Goal: Complete application form: Complete application form

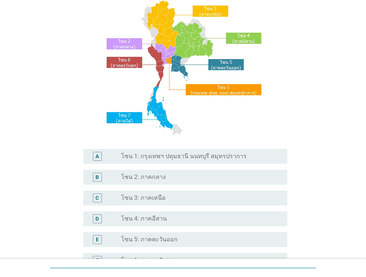
scroll to position [74, 0]
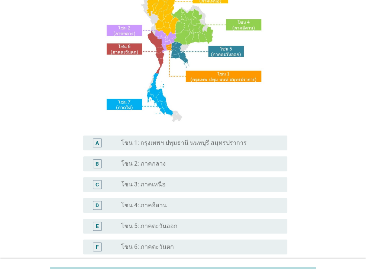
click at [159, 186] on label "โซน 3: ภาคเหนือ" at bounding box center [143, 184] width 45 height 7
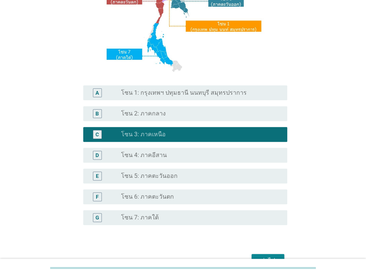
scroll to position [168, 0]
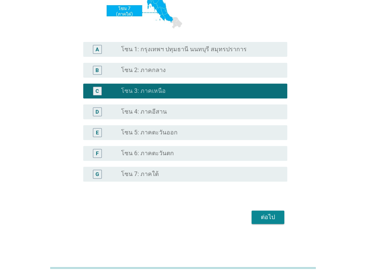
click at [266, 217] on div "ต่อไป" at bounding box center [267, 217] width 21 height 9
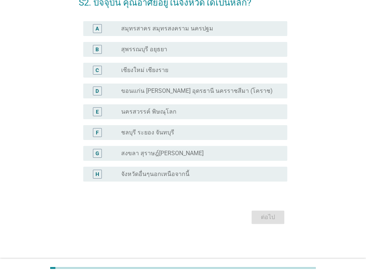
scroll to position [0, 0]
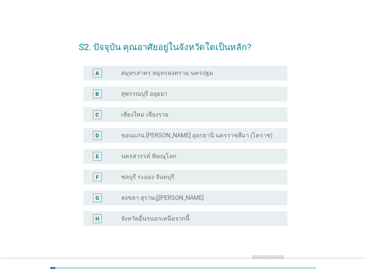
click at [108, 117] on div "C" at bounding box center [105, 114] width 32 height 9
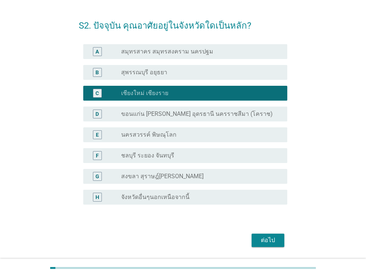
scroll to position [45, 0]
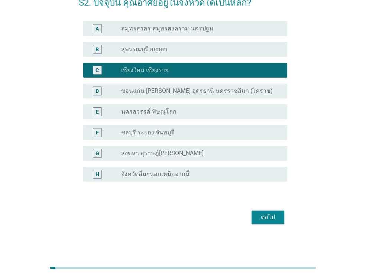
click at [268, 215] on div "ต่อไป" at bounding box center [267, 217] width 21 height 9
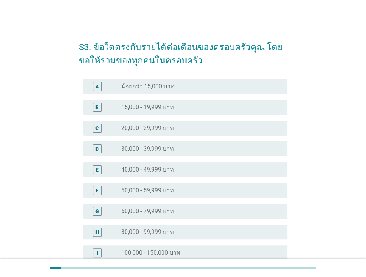
click at [119, 173] on div "E" at bounding box center [105, 169] width 32 height 9
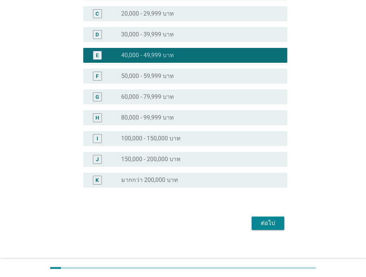
scroll to position [120, 0]
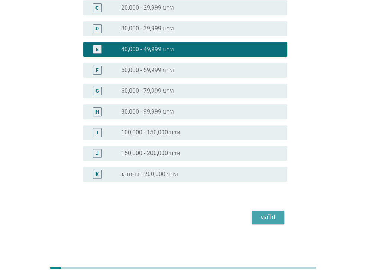
click at [273, 214] on div "ต่อไป" at bounding box center [267, 217] width 21 height 9
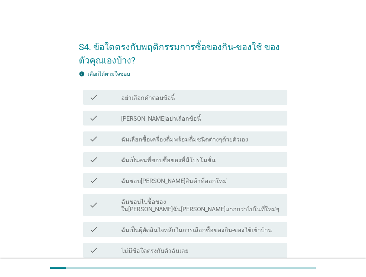
scroll to position [37, 0]
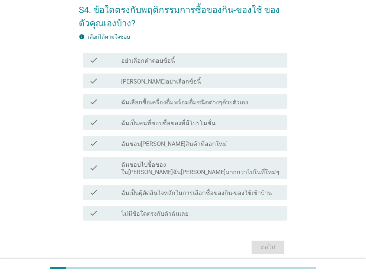
click at [159, 160] on div "check_box_outline_blank ฉันชอบไปซื้อของใน[PERSON_NAME]ฉัน[PERSON_NAME]มากกว่าไป…" at bounding box center [201, 168] width 160 height 16
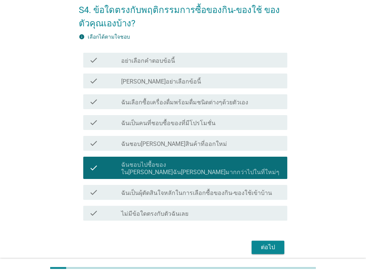
click at [264, 243] on div "ต่อไป" at bounding box center [267, 247] width 21 height 9
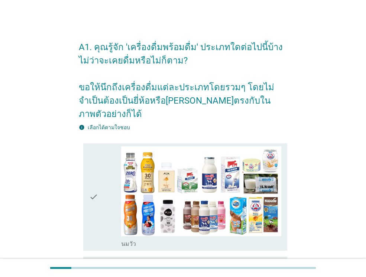
drag, startPoint x: 93, startPoint y: 182, endPoint x: 66, endPoint y: 183, distance: 26.4
click at [93, 182] on icon "check" at bounding box center [93, 196] width 9 height 101
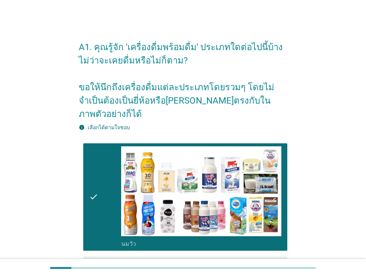
scroll to position [149, 0]
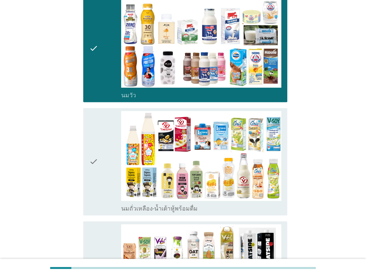
click at [93, 156] on icon "check" at bounding box center [93, 161] width 9 height 101
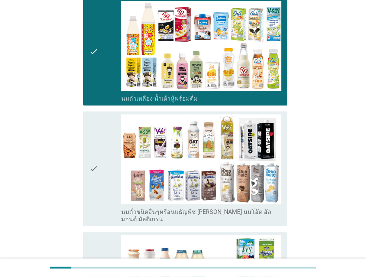
scroll to position [260, 0]
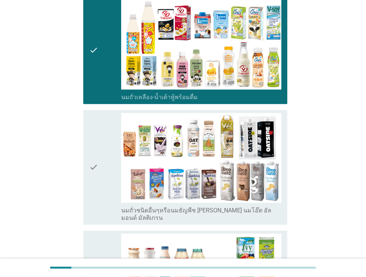
click at [106, 143] on div "check" at bounding box center [105, 167] width 32 height 109
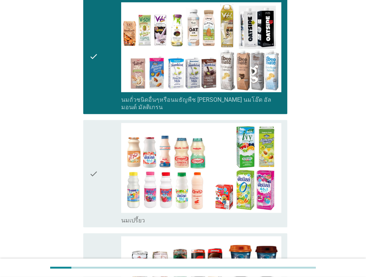
scroll to position [372, 0]
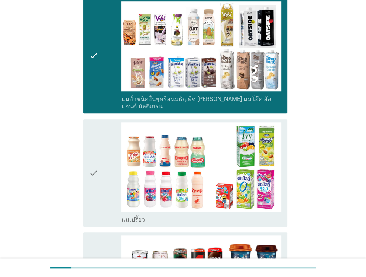
click at [80, 165] on div "check check_box_outline_blank นมเปรี้ยว" at bounding box center [183, 172] width 208 height 113
click at [89, 160] on div "check check_box_outline_blank นมเปรี้ยว" at bounding box center [185, 172] width 204 height 107
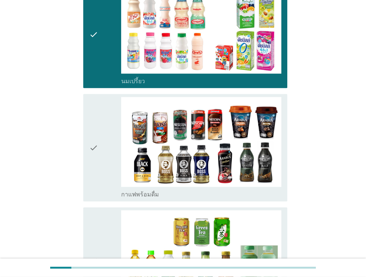
scroll to position [520, 0]
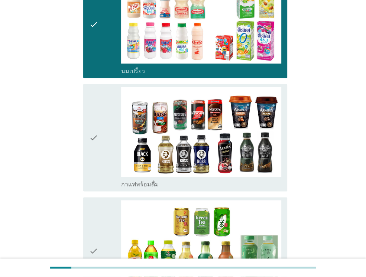
click at [92, 125] on icon "check" at bounding box center [93, 137] width 9 height 101
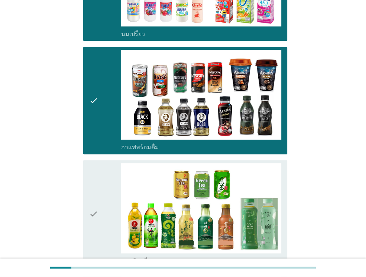
scroll to position [669, 0]
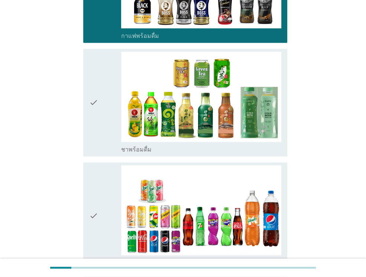
click at [85, 109] on div "check check_box_outline_blank ชาพร้อมดื่ม" at bounding box center [185, 102] width 204 height 107
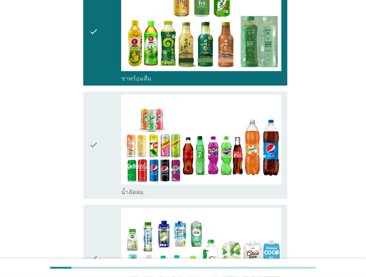
scroll to position [743, 0]
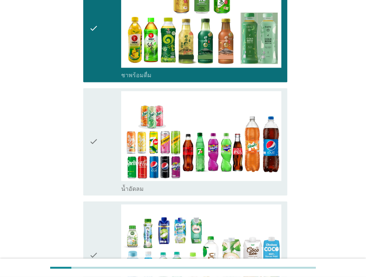
click at [97, 124] on icon "check" at bounding box center [93, 141] width 9 height 101
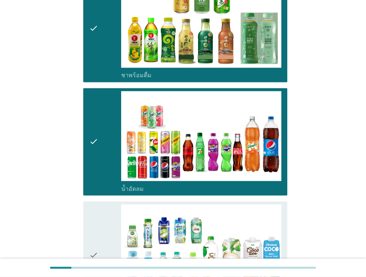
scroll to position [854, 0]
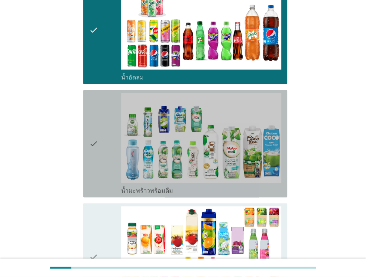
click at [105, 127] on div "check" at bounding box center [105, 143] width 32 height 101
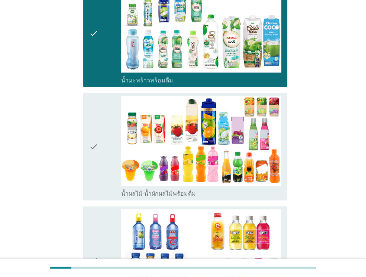
scroll to position [966, 0]
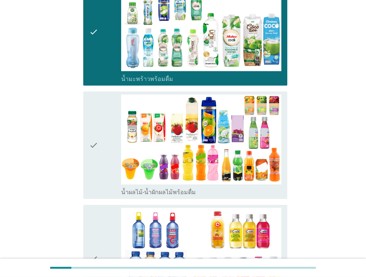
click at [86, 123] on div "check check_box_outline_blank น้ำผลไม้-น้ำผักผลไม้พร้อมดื่ม" at bounding box center [185, 145] width 204 height 107
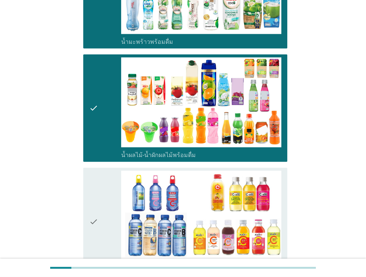
scroll to position [1077, 0]
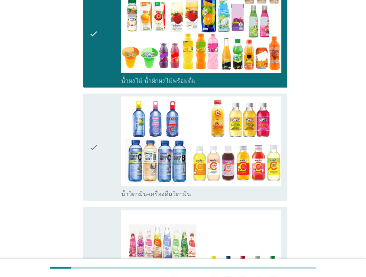
click at [91, 130] on icon "check" at bounding box center [93, 147] width 9 height 101
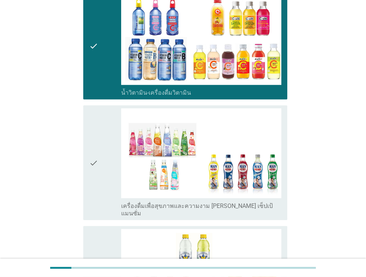
scroll to position [1115, 0]
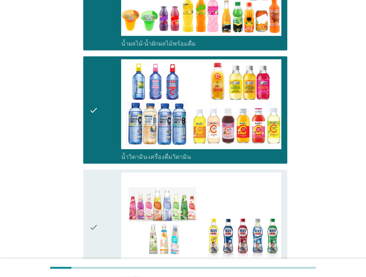
click at [95, 189] on icon "check" at bounding box center [93, 227] width 9 height 109
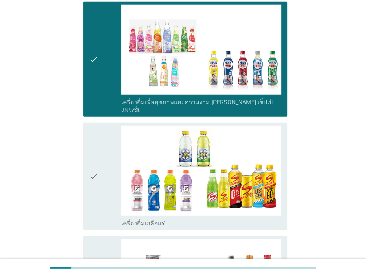
scroll to position [1337, 0]
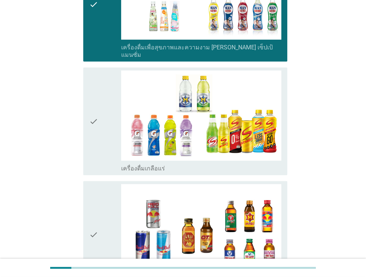
click at [103, 189] on div "check" at bounding box center [105, 234] width 32 height 101
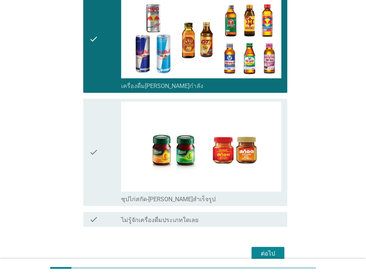
scroll to position [1538, 0]
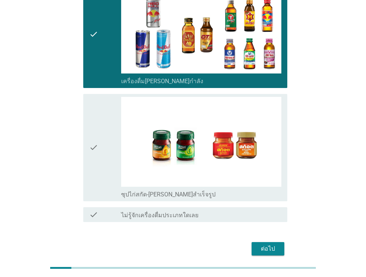
click at [110, 132] on div "check" at bounding box center [105, 147] width 32 height 101
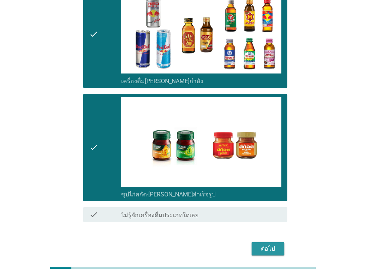
click at [266, 244] on div "ต่อไป" at bounding box center [267, 248] width 21 height 9
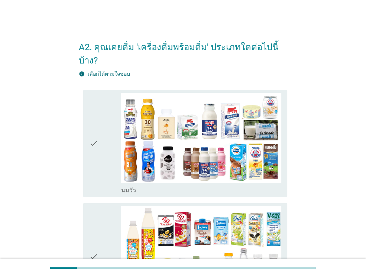
click at [105, 136] on div "check" at bounding box center [105, 143] width 32 height 101
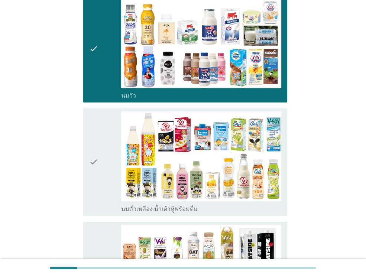
scroll to position [149, 0]
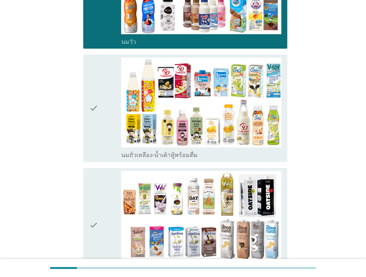
click at [101, 104] on div "check" at bounding box center [105, 108] width 32 height 101
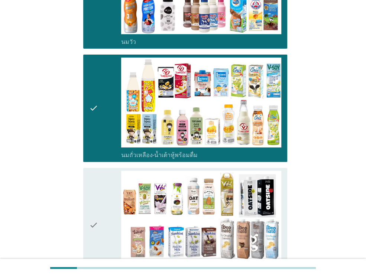
click at [91, 212] on icon "check" at bounding box center [93, 225] width 9 height 109
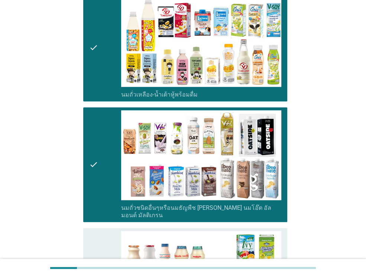
scroll to position [260, 0]
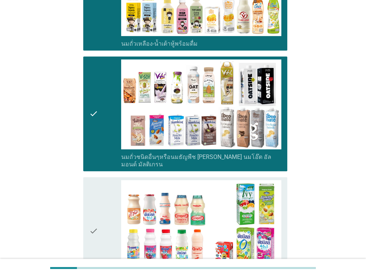
click at [96, 218] on icon "check" at bounding box center [93, 230] width 9 height 101
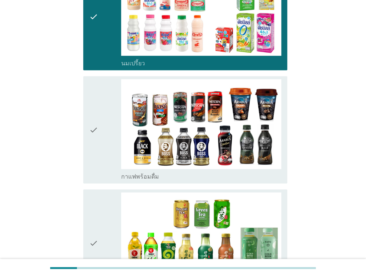
scroll to position [520, 0]
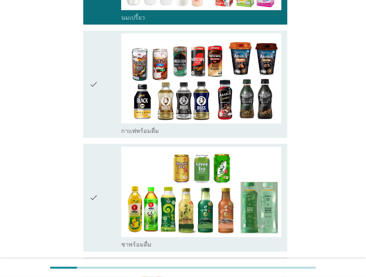
click at [106, 180] on div "check" at bounding box center [105, 197] width 32 height 101
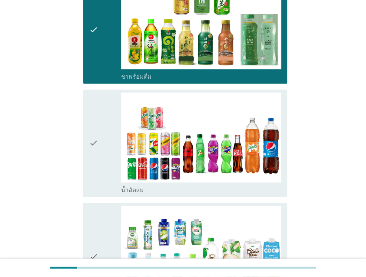
scroll to position [743, 0]
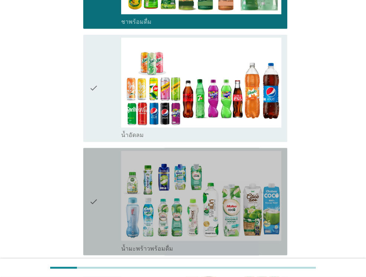
click at [94, 185] on icon "check" at bounding box center [93, 201] width 9 height 101
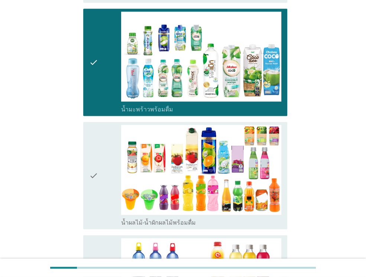
scroll to position [892, 0]
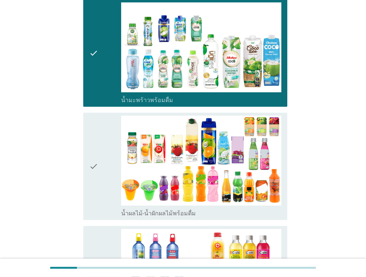
click at [97, 152] on icon "check" at bounding box center [93, 166] width 9 height 101
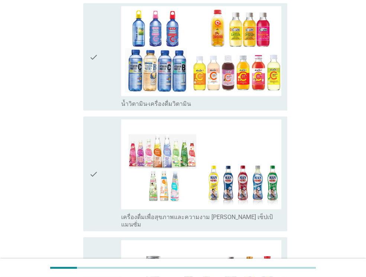
scroll to position [1115, 0]
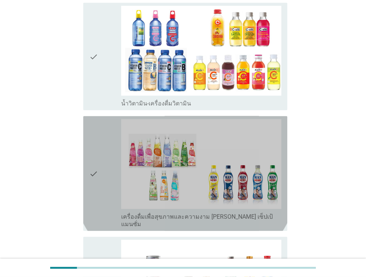
drag, startPoint x: 111, startPoint y: 167, endPoint x: 107, endPoint y: 166, distance: 4.3
click at [111, 167] on div "check" at bounding box center [105, 173] width 32 height 109
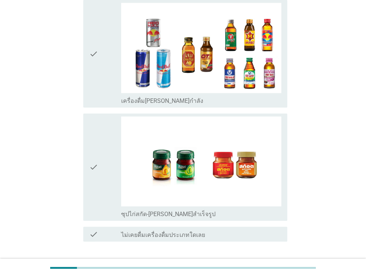
scroll to position [1371, 0]
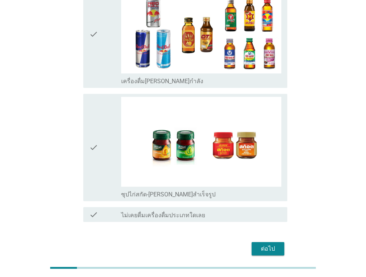
click at [106, 121] on div "check" at bounding box center [105, 147] width 32 height 101
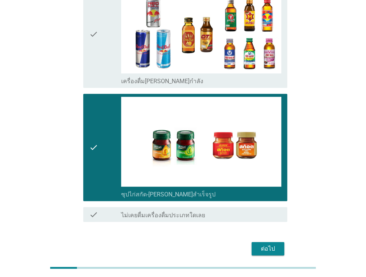
click at [254, 242] on button "ต่อไป" at bounding box center [268, 248] width 33 height 13
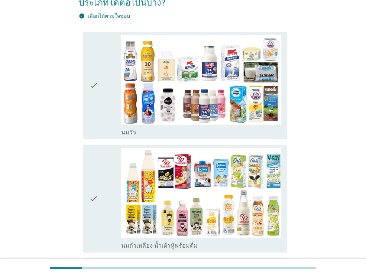
scroll to position [74, 0]
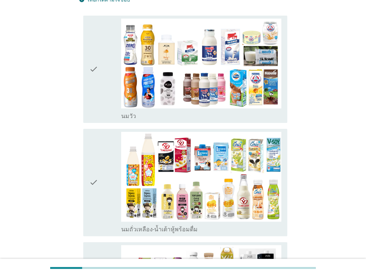
click at [103, 180] on div "check" at bounding box center [105, 182] width 32 height 101
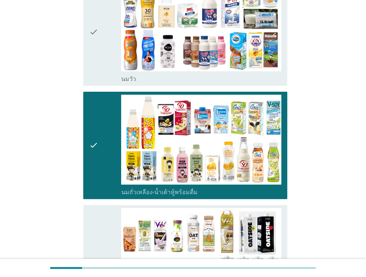
scroll to position [186, 0]
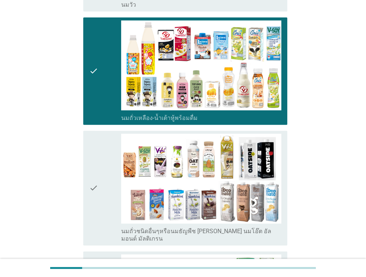
click at [94, 198] on icon "check" at bounding box center [93, 188] width 9 height 109
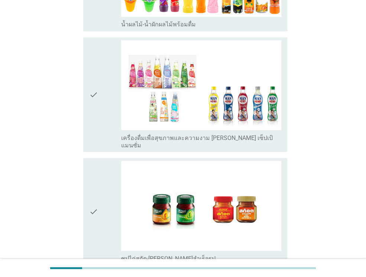
scroll to position [932, 0]
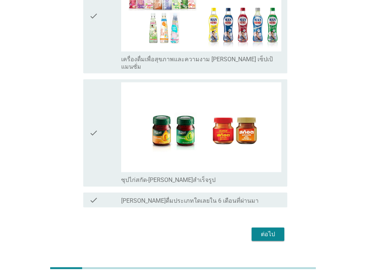
click at [265, 230] on div "ต่อไป" at bounding box center [267, 234] width 21 height 9
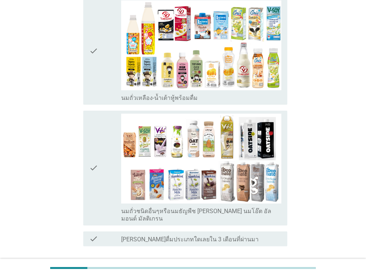
scroll to position [111, 0]
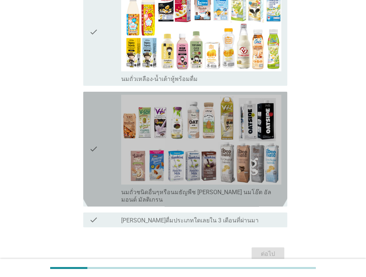
click at [105, 152] on div "check" at bounding box center [105, 149] width 32 height 109
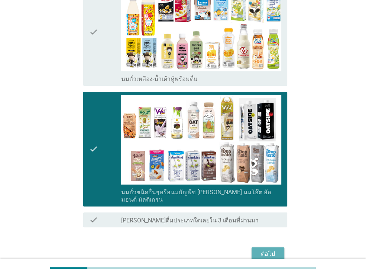
drag, startPoint x: 254, startPoint y: 246, endPoint x: 95, endPoint y: 197, distance: 166.3
click at [253, 247] on button "ต่อไป" at bounding box center [268, 253] width 33 height 13
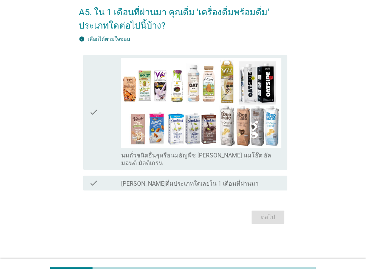
scroll to position [0, 0]
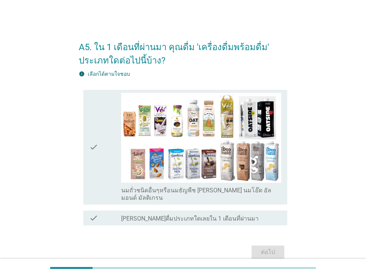
click at [100, 154] on div "check" at bounding box center [105, 147] width 32 height 109
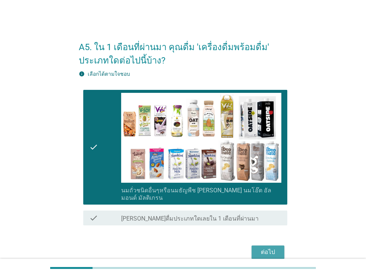
click at [271, 248] on div "ต่อไป" at bounding box center [267, 252] width 21 height 9
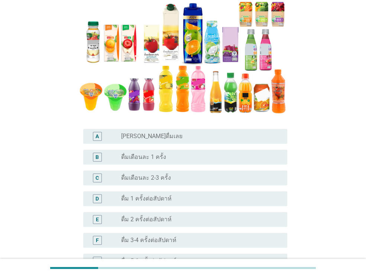
scroll to position [149, 0]
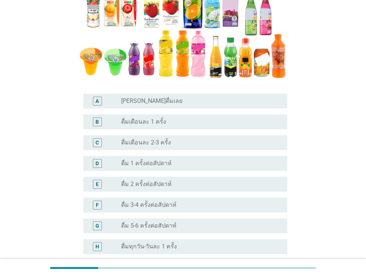
click at [114, 104] on div "A" at bounding box center [105, 101] width 32 height 9
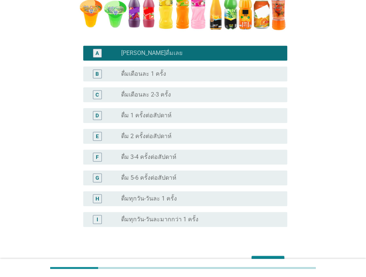
scroll to position [242, 0]
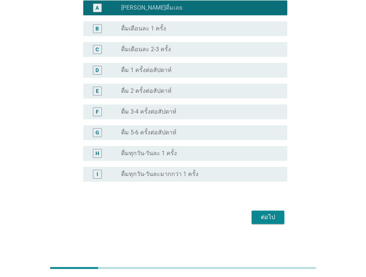
click at [257, 213] on div "ต่อไป" at bounding box center [267, 217] width 21 height 9
